Goal: Use online tool/utility: Utilize a website feature to perform a specific function

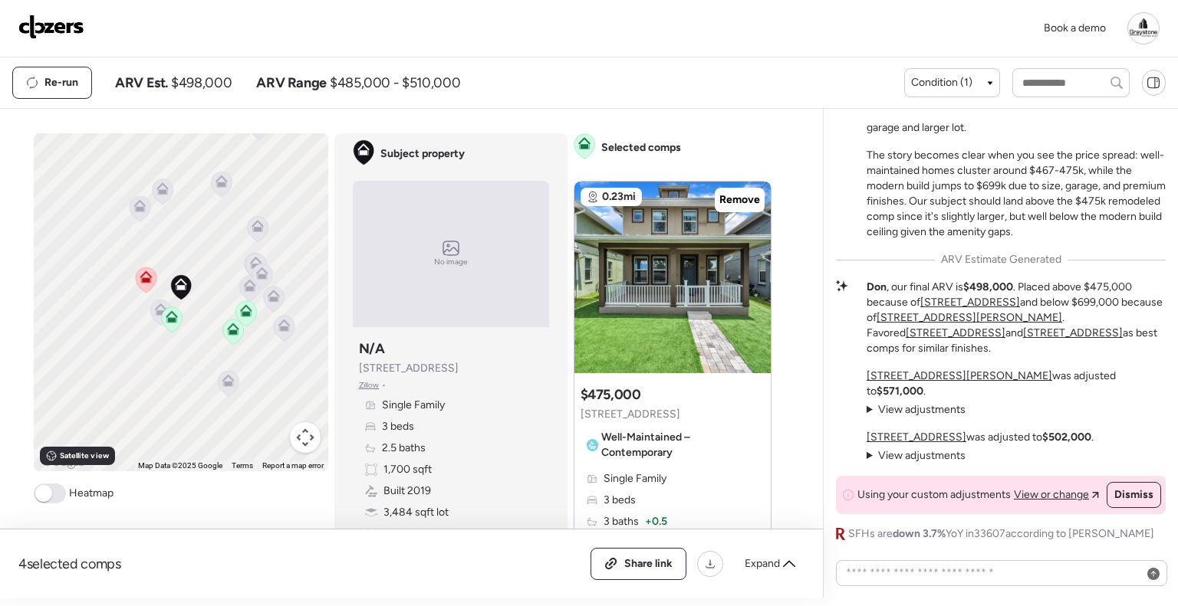
click at [71, 27] on img at bounding box center [51, 27] width 66 height 25
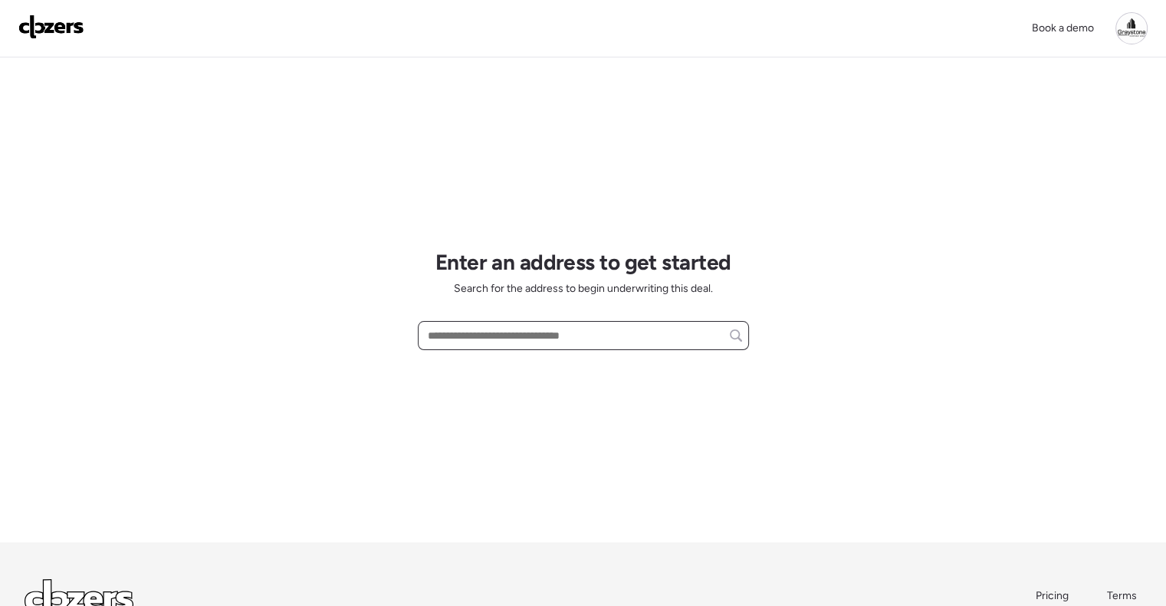
click at [502, 334] on input "text" at bounding box center [583, 335] width 317 height 21
click at [498, 347] on div at bounding box center [583, 335] width 331 height 29
click at [500, 330] on input "text" at bounding box center [583, 335] width 317 height 21
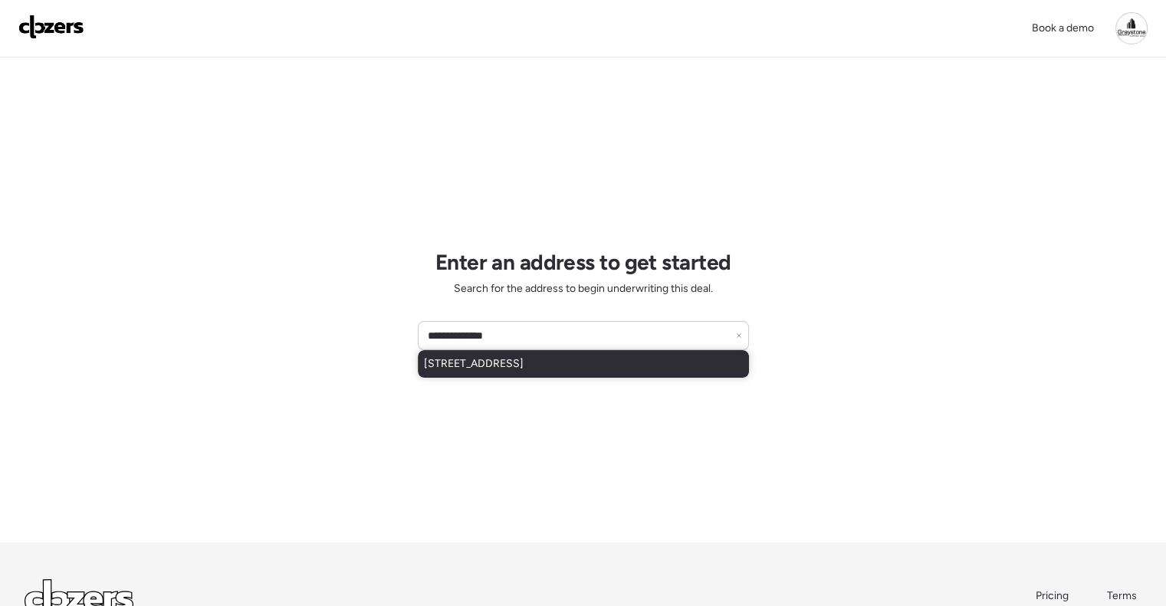
click at [524, 364] on span "[STREET_ADDRESS]" at bounding box center [474, 364] width 100 height 15
type input "**********"
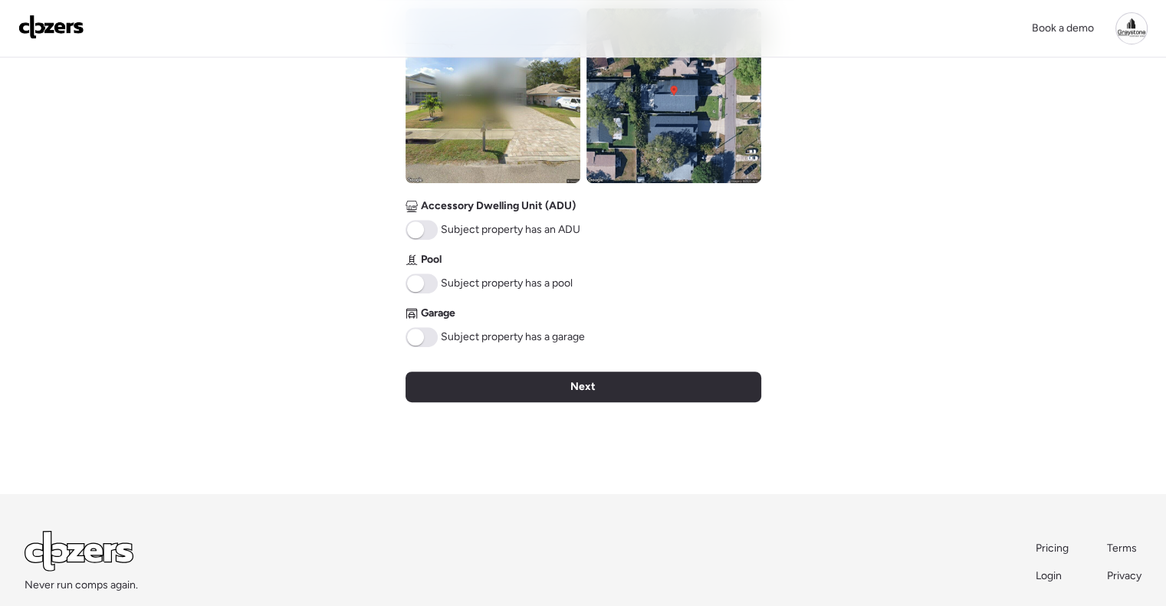
click at [534, 386] on div "Next" at bounding box center [584, 387] width 356 height 31
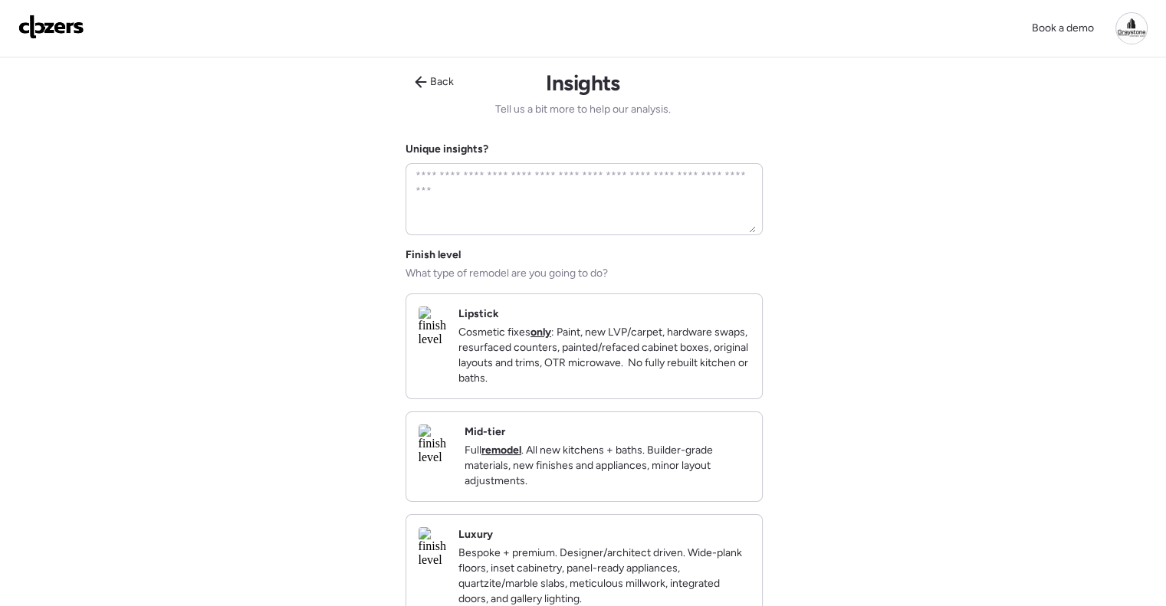
click at [604, 446] on div "Mid-tier Full remodel . All new kitchens + baths. Builder-grade materials, new …" at bounding box center [607, 457] width 285 height 64
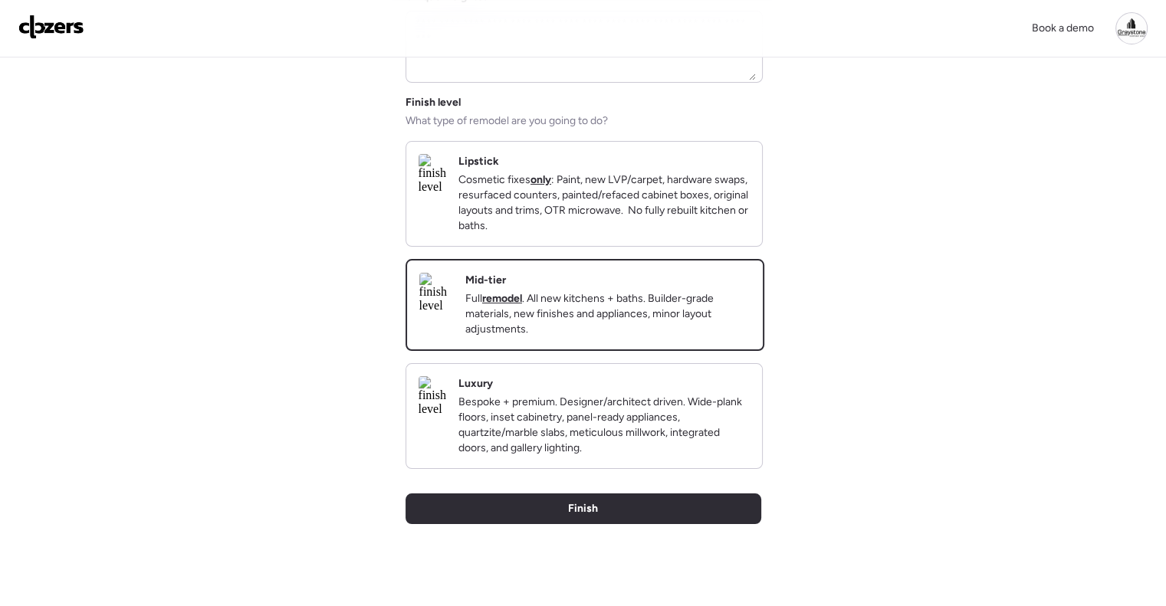
scroll to position [307, 0]
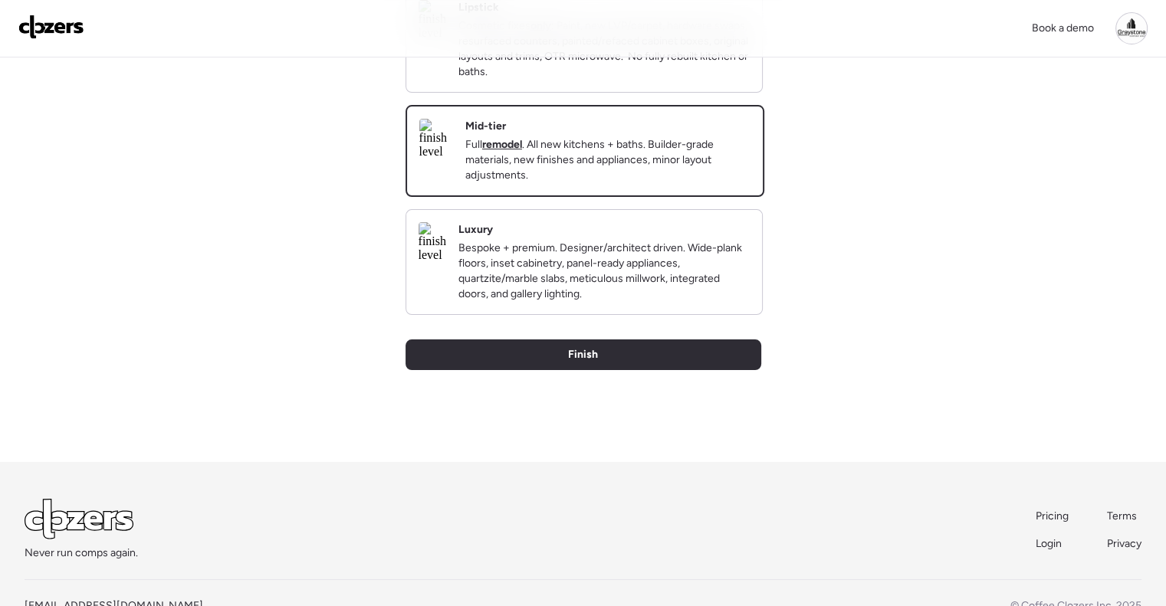
click at [606, 358] on div "Back Insights Tell us a bit more to help our analysis. Unique insights? Finish …" at bounding box center [584, 107] width 356 height 712
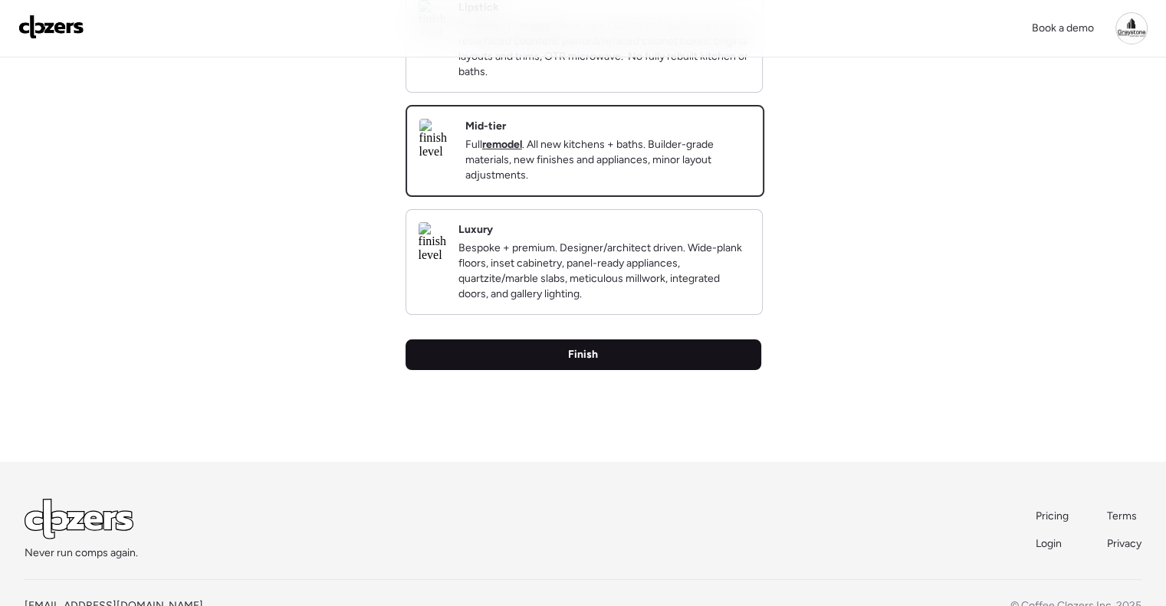
click at [597, 370] on div "Finish" at bounding box center [584, 355] width 356 height 31
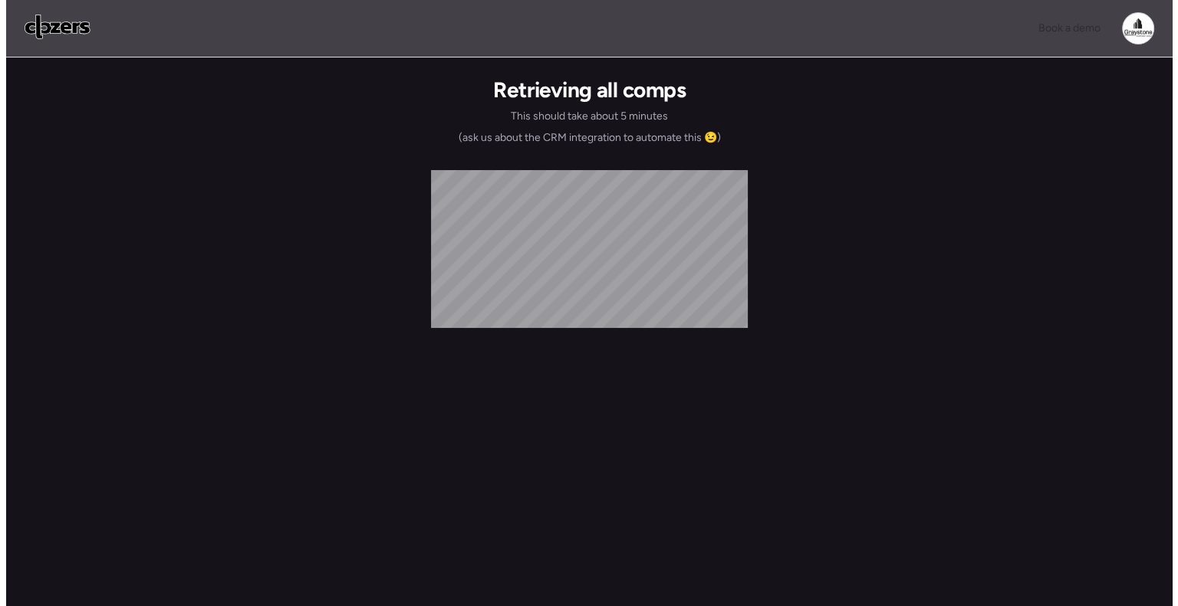
scroll to position [0, 0]
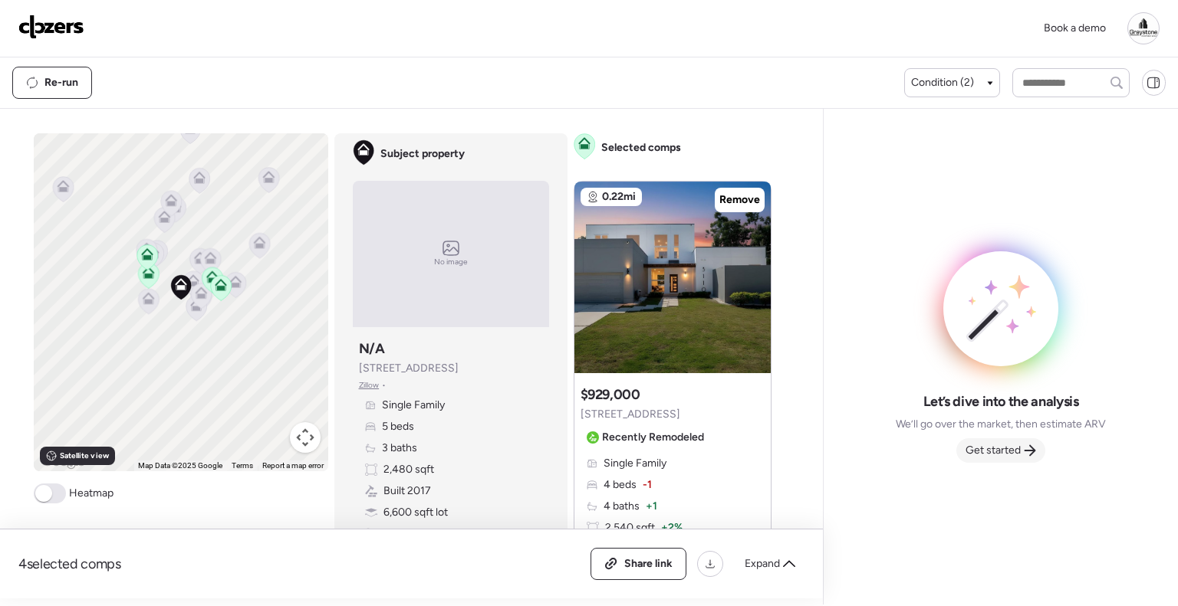
click at [1019, 454] on span "Get started" at bounding box center [992, 450] width 55 height 15
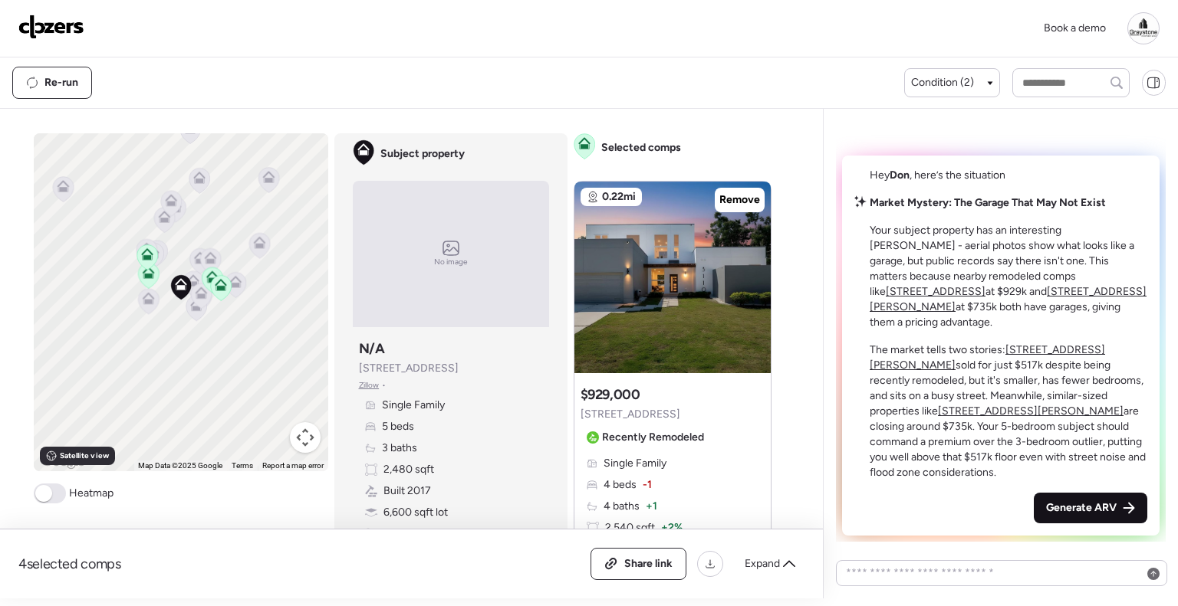
click at [1063, 506] on span "Generate ARV" at bounding box center [1081, 508] width 71 height 15
